Goal: Navigation & Orientation: Find specific page/section

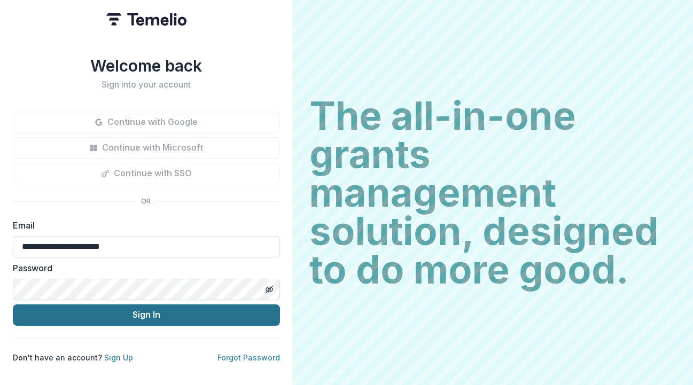
click at [166, 314] on button "Sign In" at bounding box center [146, 314] width 267 height 21
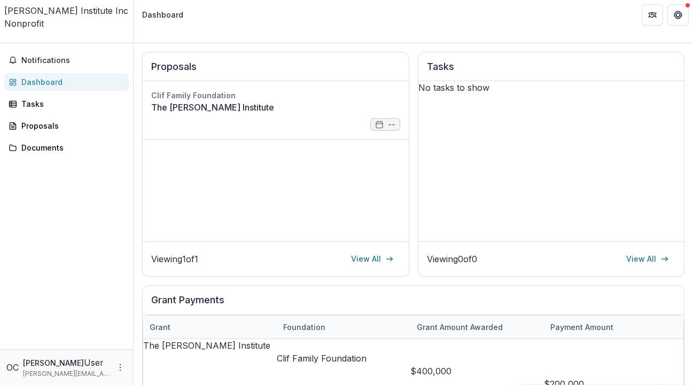
scroll to position [197, 0]
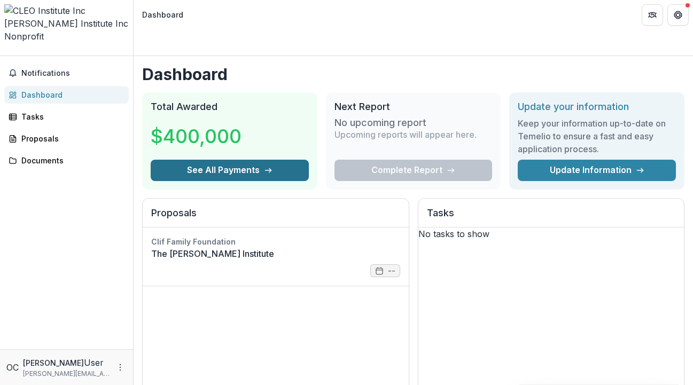
click at [222, 160] on button "See All Payments" at bounding box center [230, 170] width 158 height 21
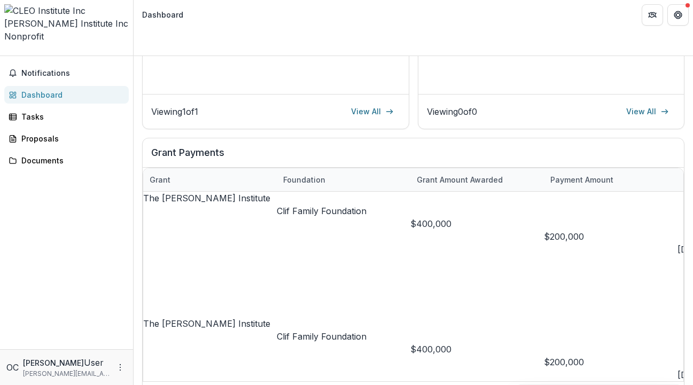
click at [184, 318] on link "The [PERSON_NAME] Institute" at bounding box center [206, 323] width 127 height 11
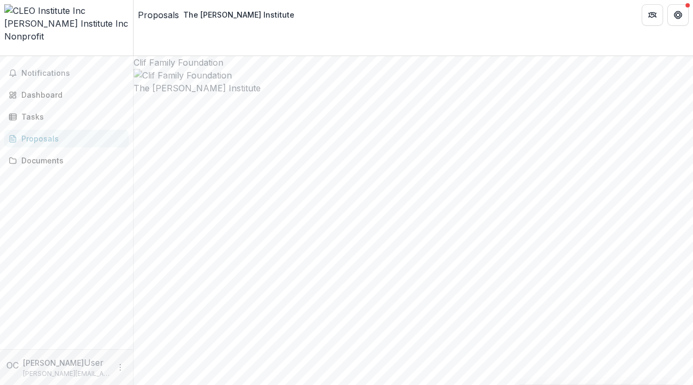
click at [46, 89] on div "Dashboard" at bounding box center [70, 94] width 99 height 11
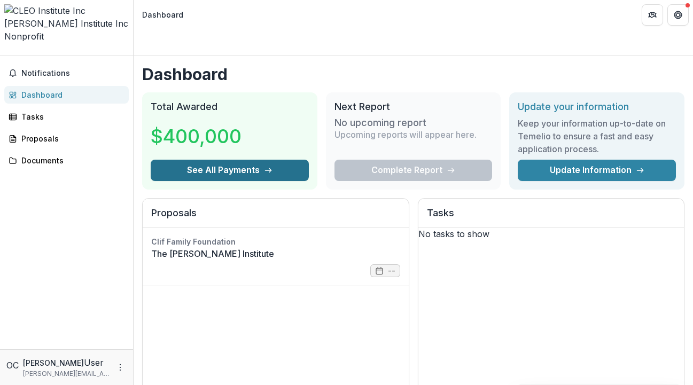
click at [231, 160] on button "See All Payments" at bounding box center [230, 170] width 158 height 21
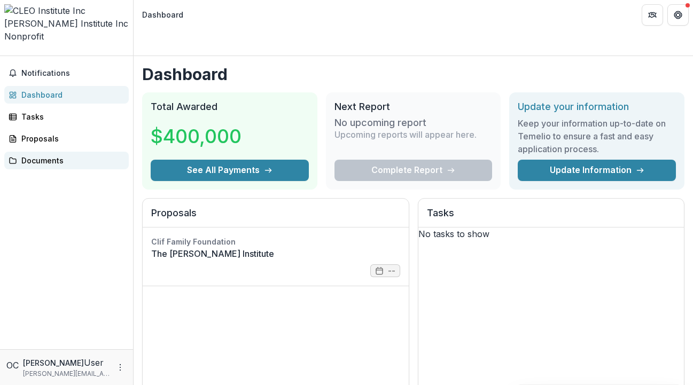
click at [29, 155] on div "Documents" at bounding box center [70, 160] width 99 height 11
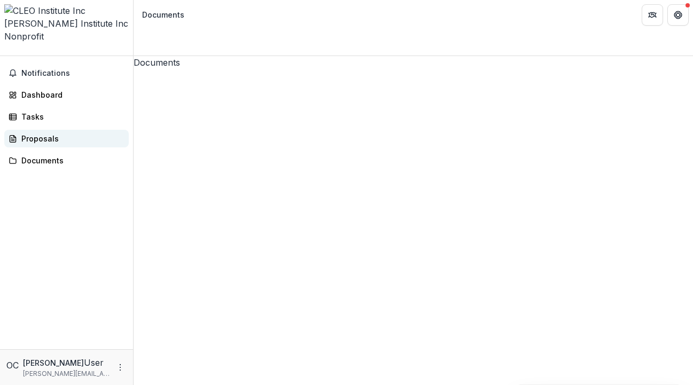
click at [35, 133] on div "Proposals" at bounding box center [70, 138] width 99 height 11
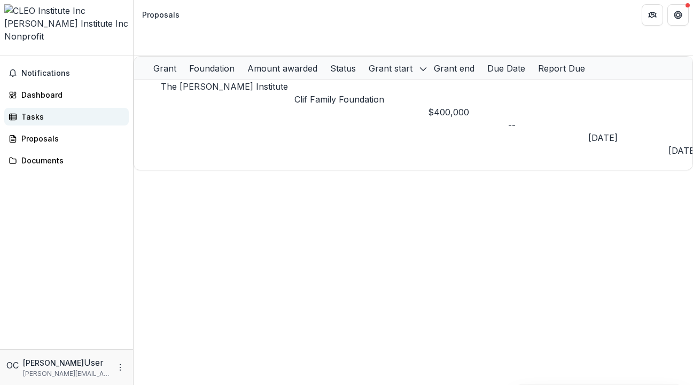
click at [33, 111] on div "Tasks" at bounding box center [70, 116] width 99 height 11
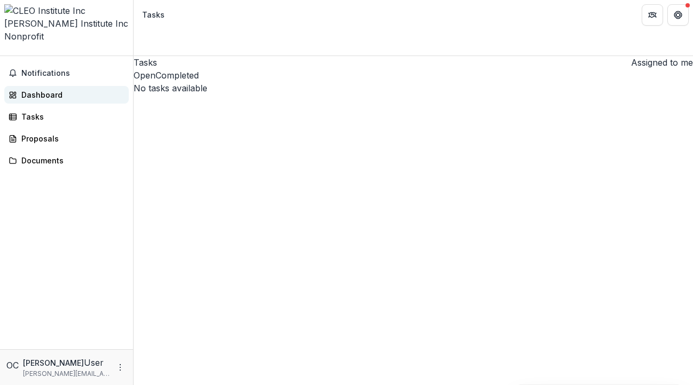
click at [34, 89] on div "Dashboard" at bounding box center [70, 94] width 99 height 11
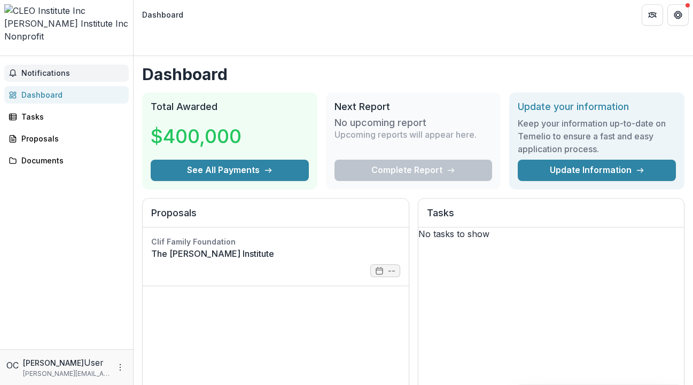
click at [40, 69] on span "Notifications" at bounding box center [72, 73] width 103 height 9
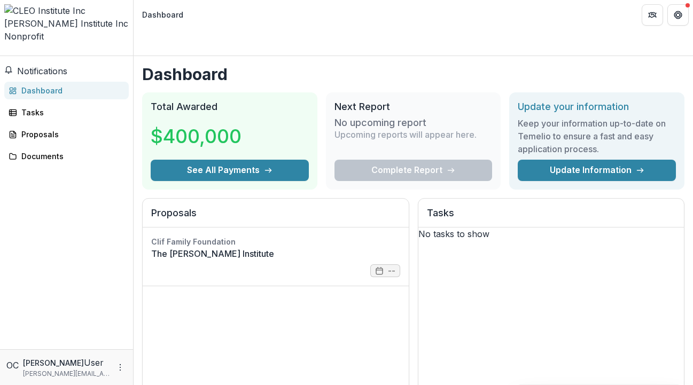
click at [409, 101] on h2 "Next Report" at bounding box center [413, 107] width 158 height 12
